Goal: Task Accomplishment & Management: Manage account settings

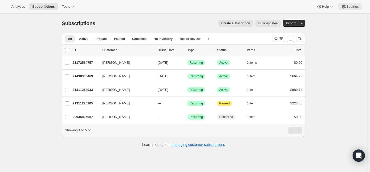
click at [348, 8] on span "Settings" at bounding box center [353, 7] width 12 height 4
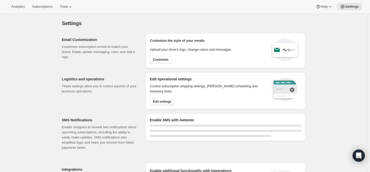
select select "22:00"
select select "09:00"
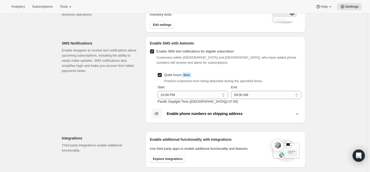
scroll to position [128, 0]
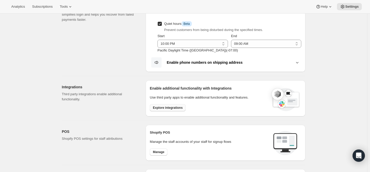
click at [168, 109] on span "Explore integrations" at bounding box center [168, 108] width 30 height 4
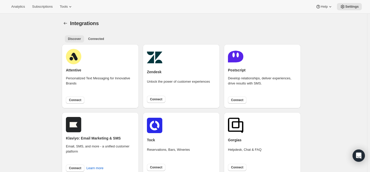
click at [99, 41] on span "Connected" at bounding box center [96, 39] width 16 height 4
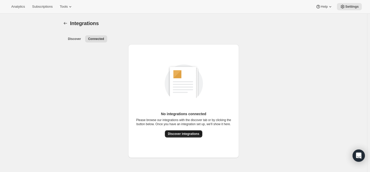
click at [180, 135] on span "Discover integrations" at bounding box center [184, 134] width 32 height 4
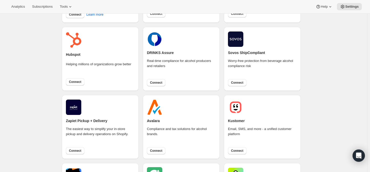
scroll to position [180, 0]
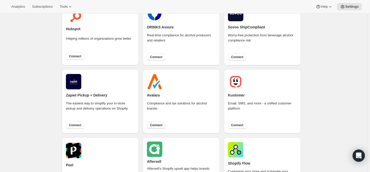
click at [152, 125] on span "Connect" at bounding box center [156, 125] width 12 height 4
